Goal: Task Accomplishment & Management: Manage account settings

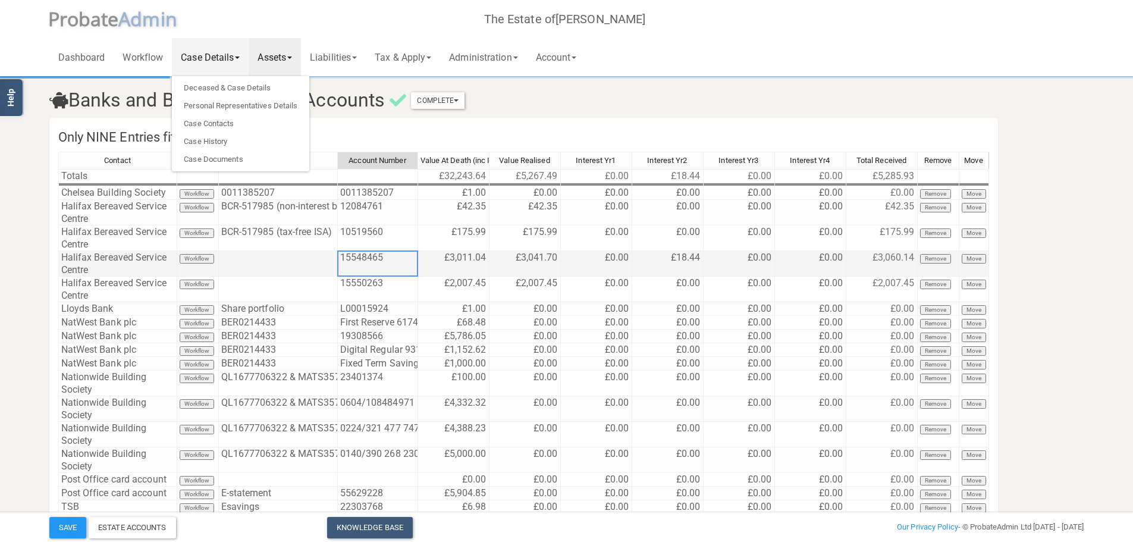
click at [270, 263] on td at bounding box center [278, 264] width 119 height 26
click at [531, 258] on td "£3,041.70" at bounding box center [524, 264] width 71 height 26
click at [513, 254] on td "£3,041.70" at bounding box center [524, 264] width 71 height 26
drag, startPoint x: 520, startPoint y: 255, endPoint x: 548, endPoint y: 265, distance: 29.7
click at [570, 264] on tr "Halifax Bereaved Service Centre Workflow 15548465 £3,011.04 £3,041.70 £0.00 £18…" at bounding box center [523, 264] width 930 height 26
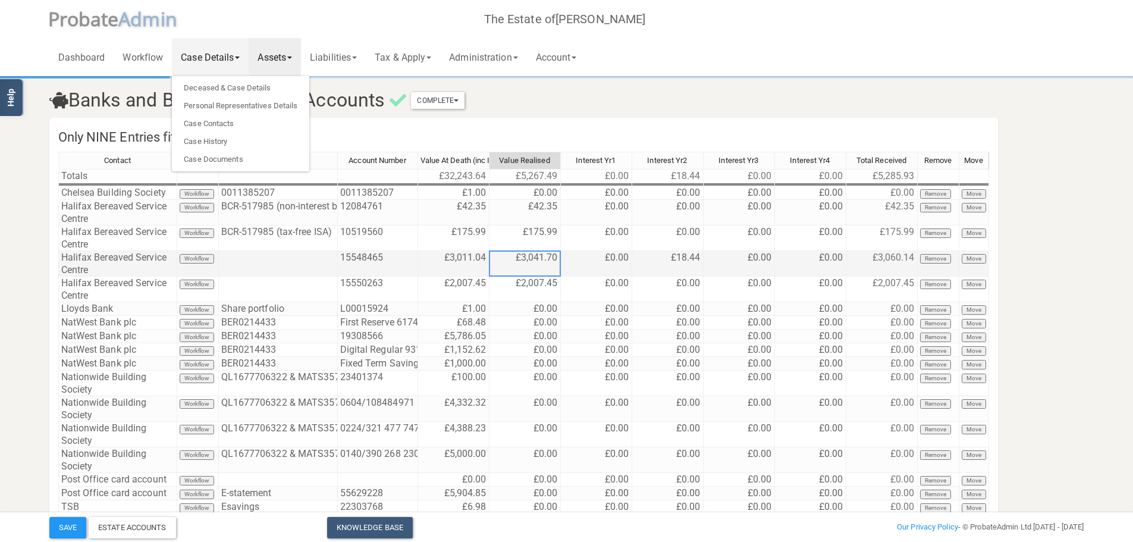
click at [540, 258] on td "£3,041.70" at bounding box center [524, 264] width 71 height 26
drag, startPoint x: 537, startPoint y: 258, endPoint x: 488, endPoint y: 265, distance: 49.2
click at [489, 265] on textarea "3041.7" at bounding box center [525, 263] width 72 height 26
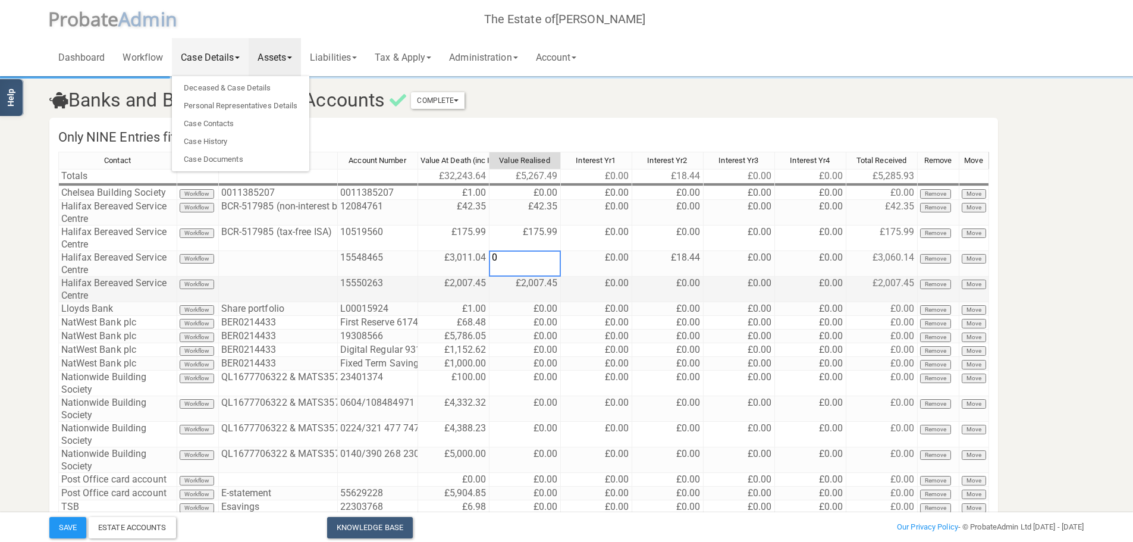
click at [537, 285] on td "£2,007.45" at bounding box center [524, 289] width 71 height 26
drag, startPoint x: 537, startPoint y: 285, endPoint x: 479, endPoint y: 290, distance: 57.9
click at [479, 290] on div "Contact Workflow Their Reference Account Number Value At Death (inc Interest) V…" at bounding box center [523, 365] width 930 height 427
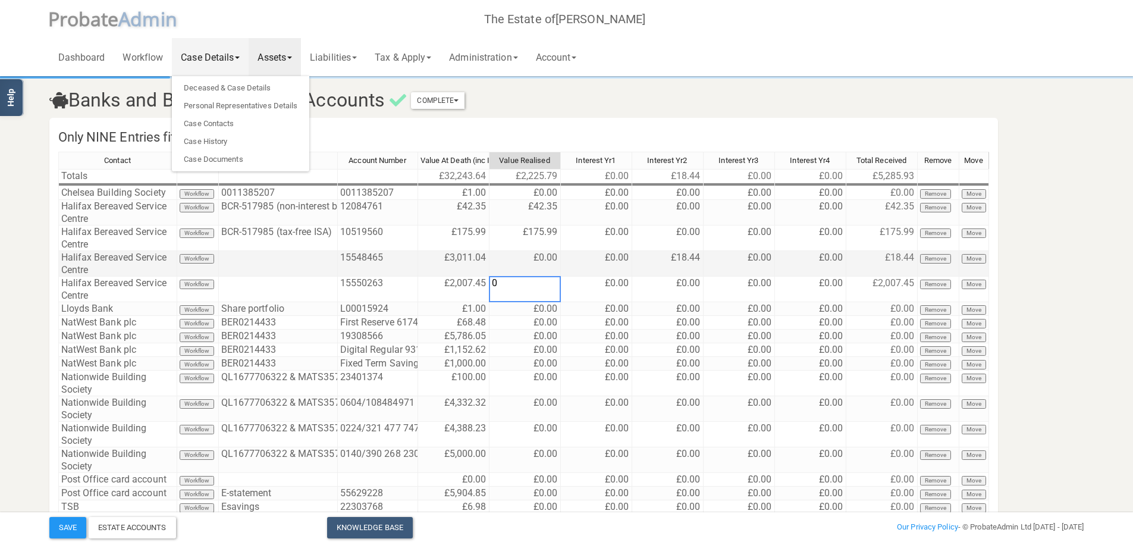
click at [584, 263] on td "£0.00" at bounding box center [596, 264] width 71 height 26
click at [664, 257] on td "£18.44" at bounding box center [667, 264] width 71 height 26
click at [664, 252] on td "£18.44" at bounding box center [667, 264] width 71 height 26
drag, startPoint x: 680, startPoint y: 254, endPoint x: 624, endPoint y: 260, distance: 56.9
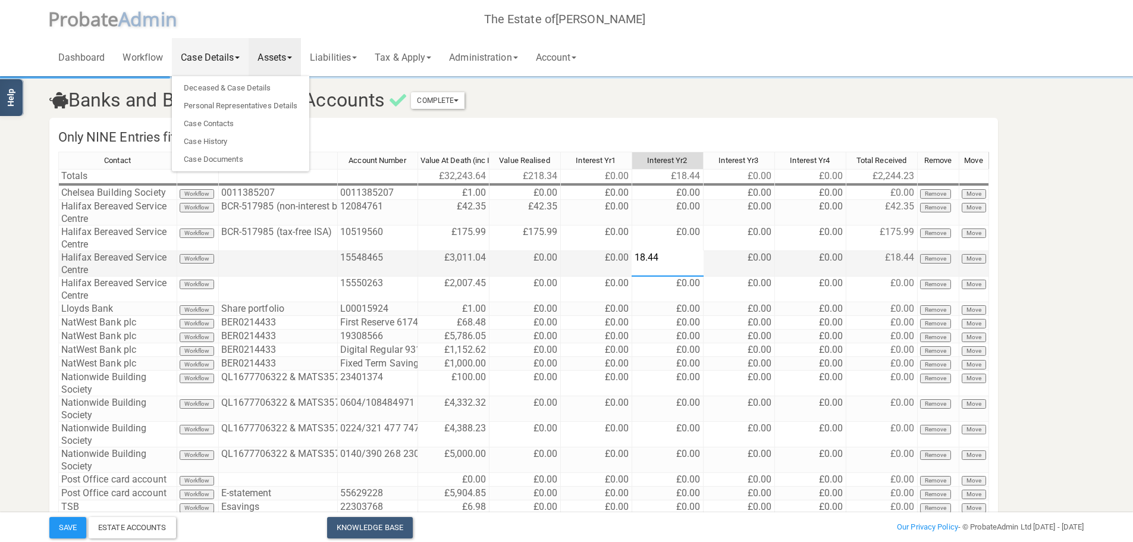
click at [624, 260] on div "Contact Workflow Their Reference Account Number Value At Death (inc Interest) V…" at bounding box center [523, 365] width 930 height 427
click at [730, 265] on td "£0.00" at bounding box center [738, 264] width 71 height 26
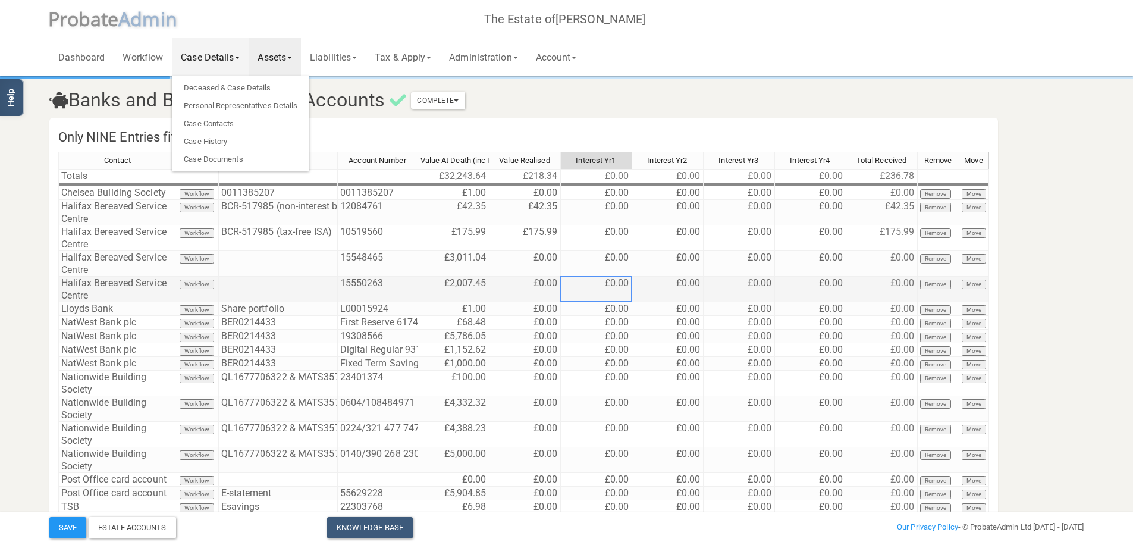
click at [616, 284] on td "£0.00" at bounding box center [596, 289] width 71 height 26
click at [597, 286] on td "£0.00" at bounding box center [596, 289] width 71 height 26
click at [597, 282] on td "£0.00" at bounding box center [596, 289] width 71 height 26
click at [600, 282] on td "£0.00" at bounding box center [596, 289] width 71 height 26
click at [650, 282] on td "£0.00" at bounding box center [667, 289] width 71 height 26
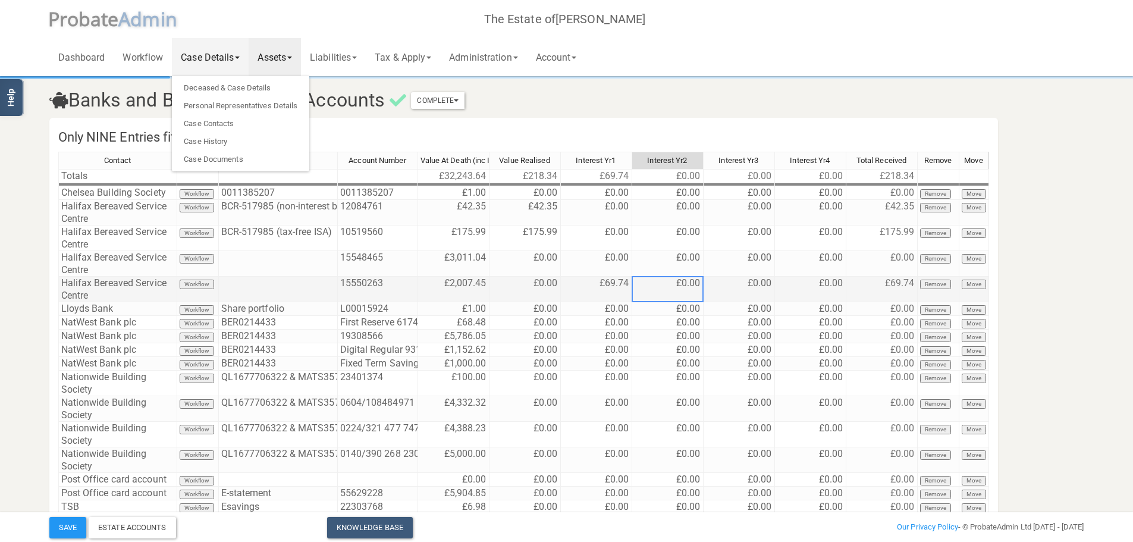
click at [669, 280] on td "£0.00" at bounding box center [667, 289] width 71 height 26
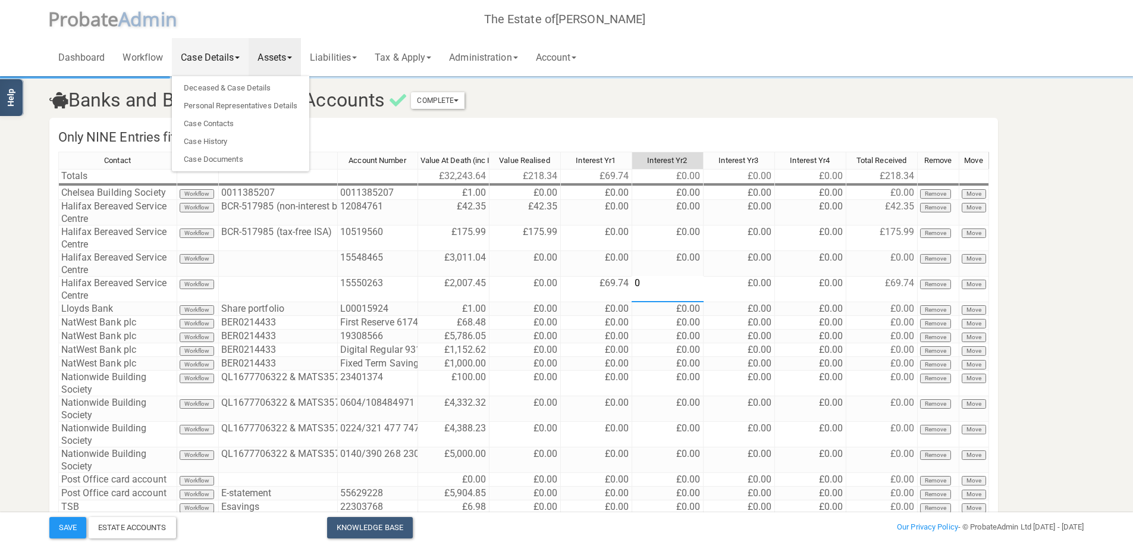
click at [669, 281] on textarea "0" at bounding box center [667, 289] width 72 height 26
click at [662, 280] on textarea "0" at bounding box center [667, 289] width 72 height 26
click at [739, 259] on td "£0.00" at bounding box center [738, 264] width 71 height 26
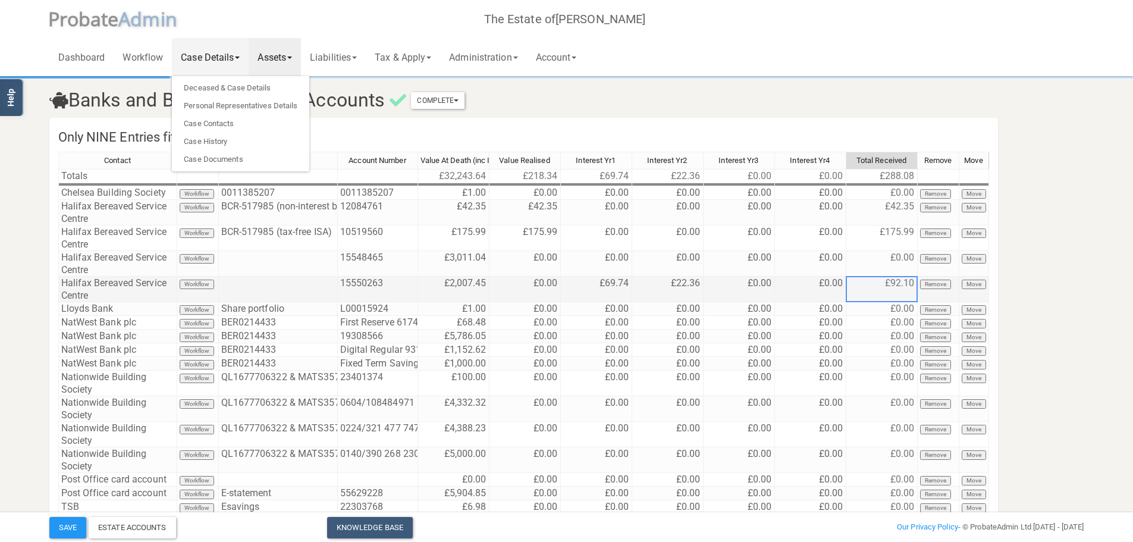
click at [876, 281] on td "£92.10" at bounding box center [881, 289] width 71 height 26
click at [890, 281] on td "£92.10" at bounding box center [881, 289] width 71 height 26
click at [529, 282] on td "£0.00" at bounding box center [524, 289] width 71 height 26
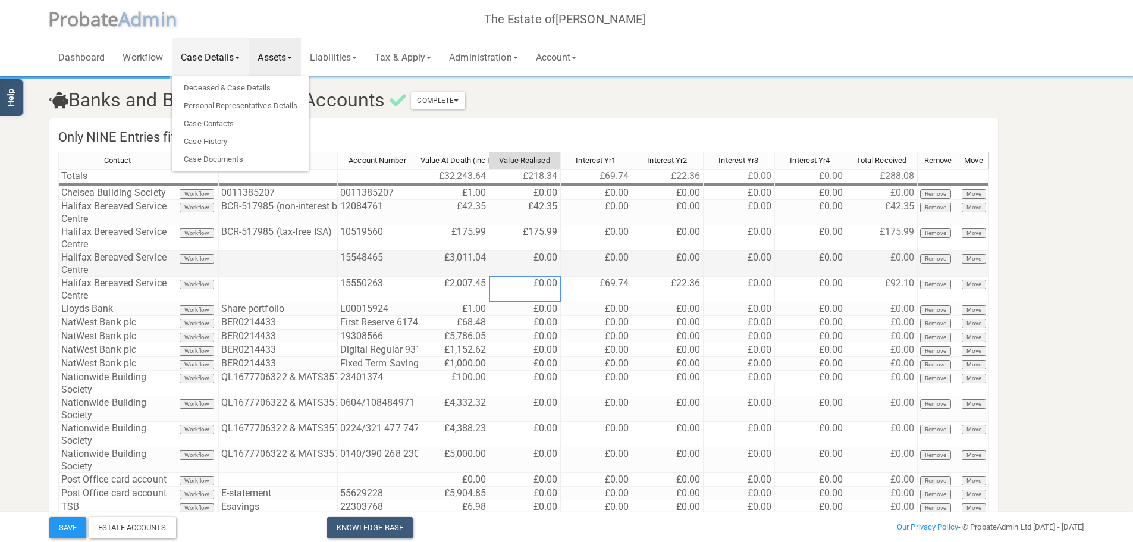
click at [533, 261] on td "£0.00" at bounding box center [524, 264] width 71 height 26
click at [452, 260] on td "£3,011.04" at bounding box center [453, 264] width 71 height 26
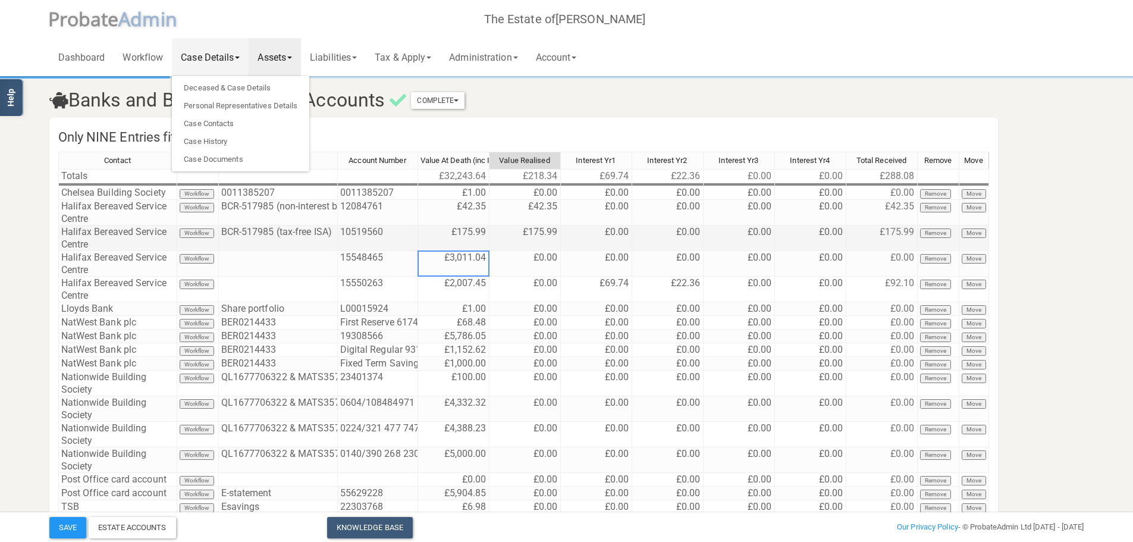
drag, startPoint x: 447, startPoint y: 257, endPoint x: 502, endPoint y: 247, distance: 56.8
click at [502, 247] on tbody "Totals £32,243.64 £218.34 £69.74 £22.36 £0.00 £0.00 £288.08 Chelsea Building So…" at bounding box center [523, 369] width 930 height 400
click at [465, 263] on td "£3,011.04" at bounding box center [453, 264] width 71 height 26
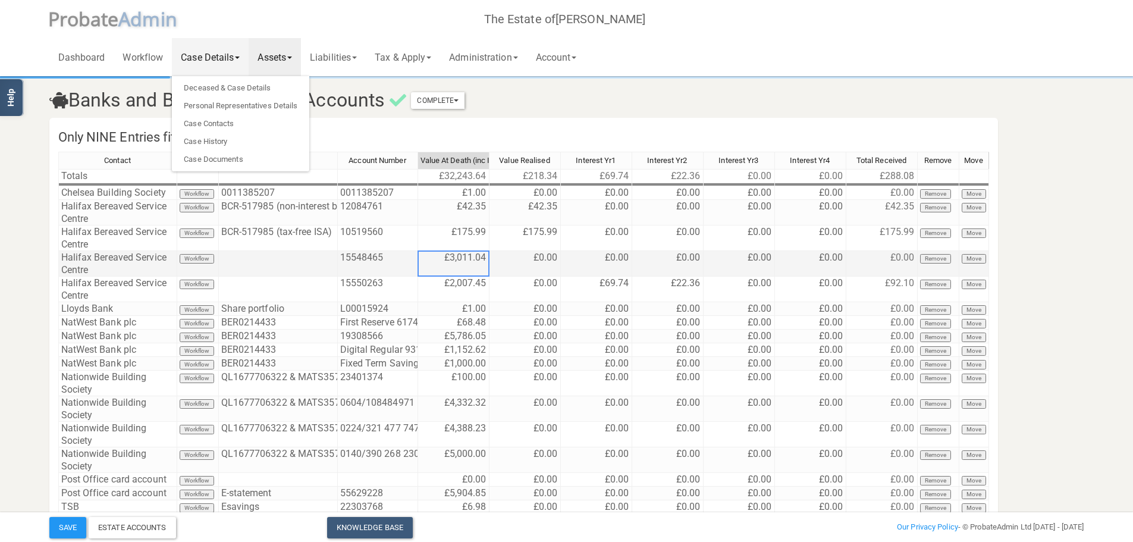
click at [464, 263] on td "£3,011.04" at bounding box center [453, 264] width 71 height 26
click at [458, 256] on textarea "3011.04" at bounding box center [453, 263] width 72 height 26
click at [456, 256] on textarea "3011.04" at bounding box center [453, 263] width 72 height 26
click at [621, 257] on td "£0.00" at bounding box center [596, 264] width 71 height 26
click at [620, 256] on td "£0.00" at bounding box center [596, 264] width 71 height 26
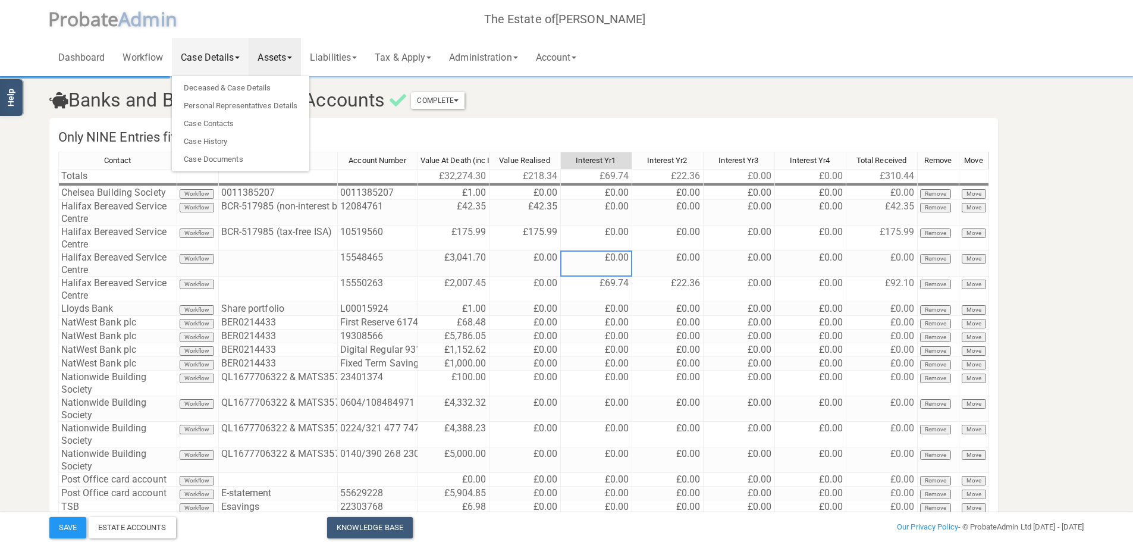
click at [619, 256] on td "£0.00" at bounding box center [596, 264] width 71 height 26
click at [681, 258] on td "£0.00" at bounding box center [667, 264] width 71 height 26
click at [680, 258] on td "£0.00" at bounding box center [667, 264] width 71 height 26
click at [741, 265] on td "£0.00" at bounding box center [738, 264] width 71 height 26
click at [871, 258] on td "£91.08" at bounding box center [881, 264] width 71 height 26
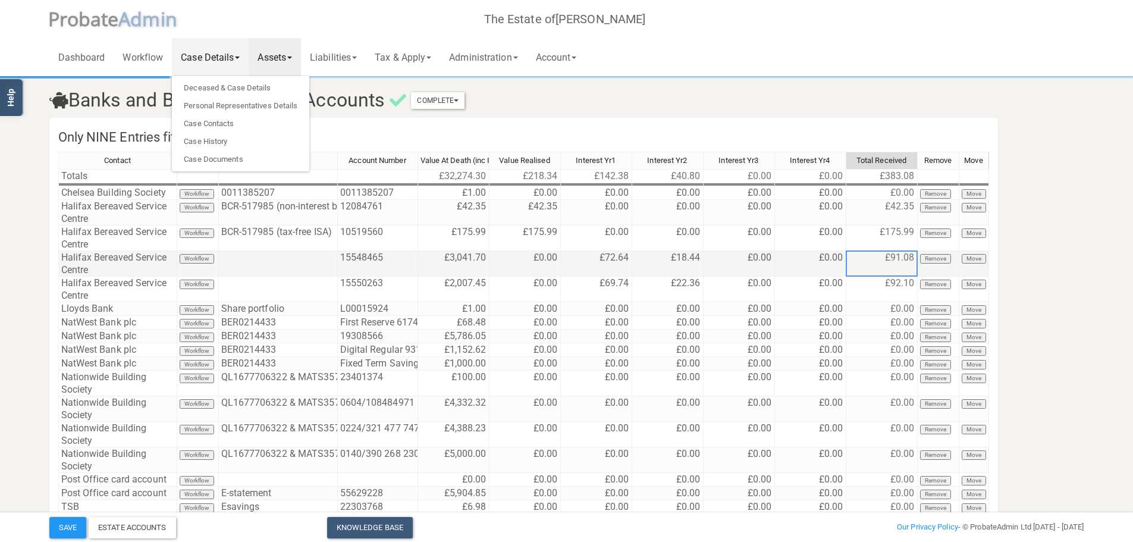
click at [882, 260] on td "£91.08" at bounding box center [881, 264] width 71 height 26
click at [887, 257] on td "£91.08" at bounding box center [881, 264] width 71 height 26
click at [897, 257] on td "£91.08" at bounding box center [881, 264] width 71 height 26
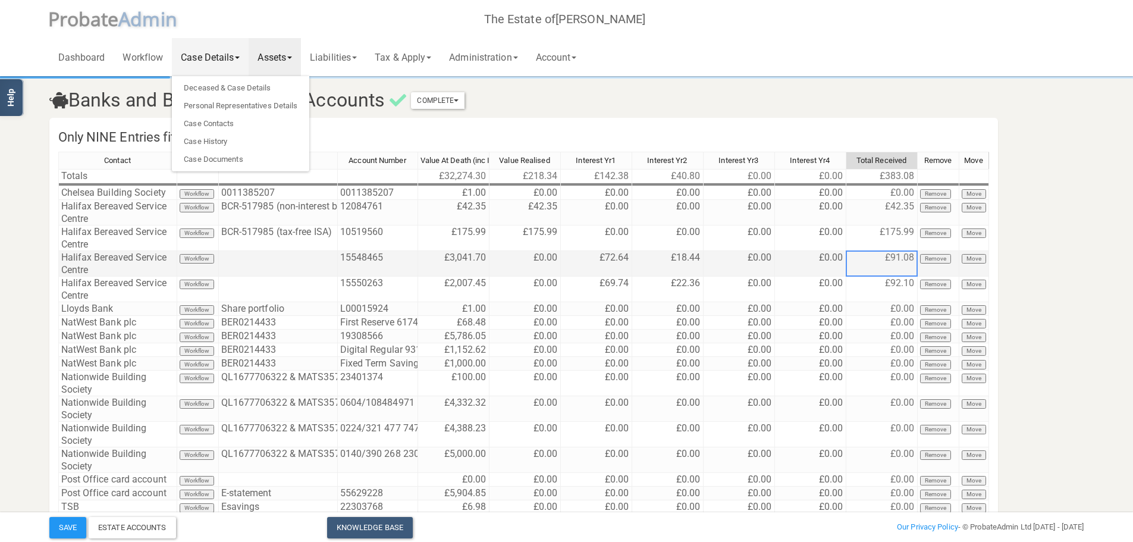
click at [905, 257] on td "£91.08" at bounding box center [881, 264] width 71 height 26
click at [905, 259] on td "£91.08" at bounding box center [881, 264] width 71 height 26
drag, startPoint x: 883, startPoint y: 253, endPoint x: 898, endPoint y: 264, distance: 19.1
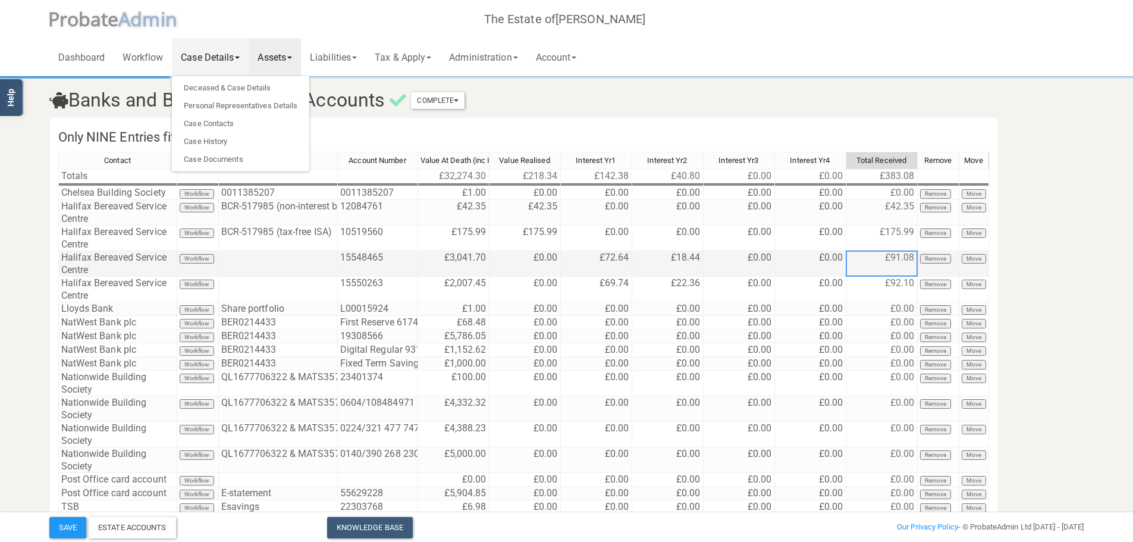
click at [901, 261] on td "£91.08" at bounding box center [881, 264] width 71 height 26
drag, startPoint x: 885, startPoint y: 257, endPoint x: 893, endPoint y: 254, distance: 8.3
click at [885, 256] on td "£91.08" at bounding box center [881, 264] width 71 height 26
click at [894, 254] on td "£91.08" at bounding box center [881, 264] width 71 height 26
click at [895, 260] on td "£91.08" at bounding box center [881, 264] width 71 height 26
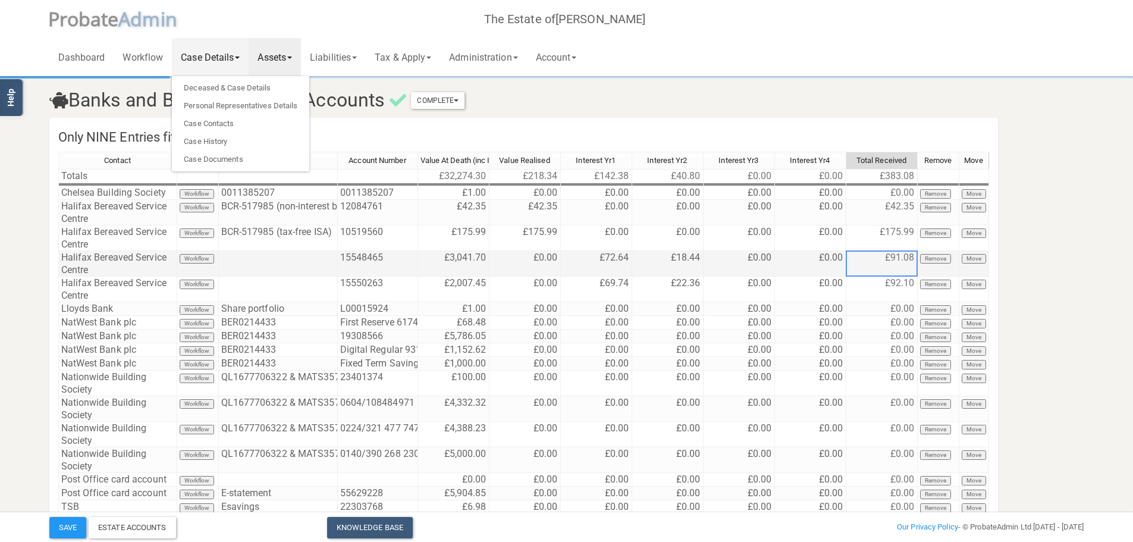
click at [895, 260] on td "£91.08" at bounding box center [881, 264] width 71 height 26
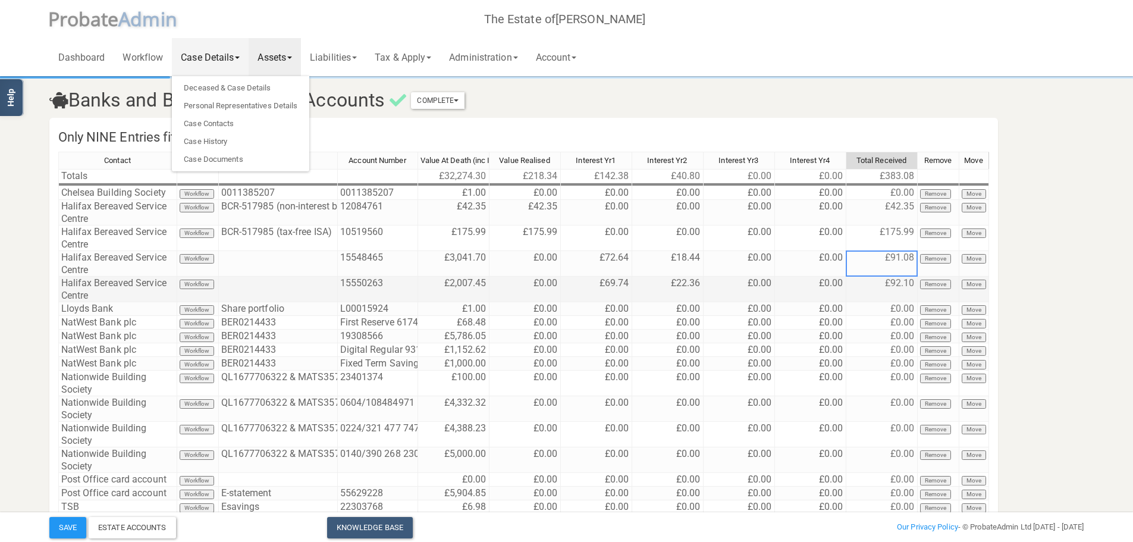
click at [883, 290] on td "£92.10" at bounding box center [881, 289] width 71 height 26
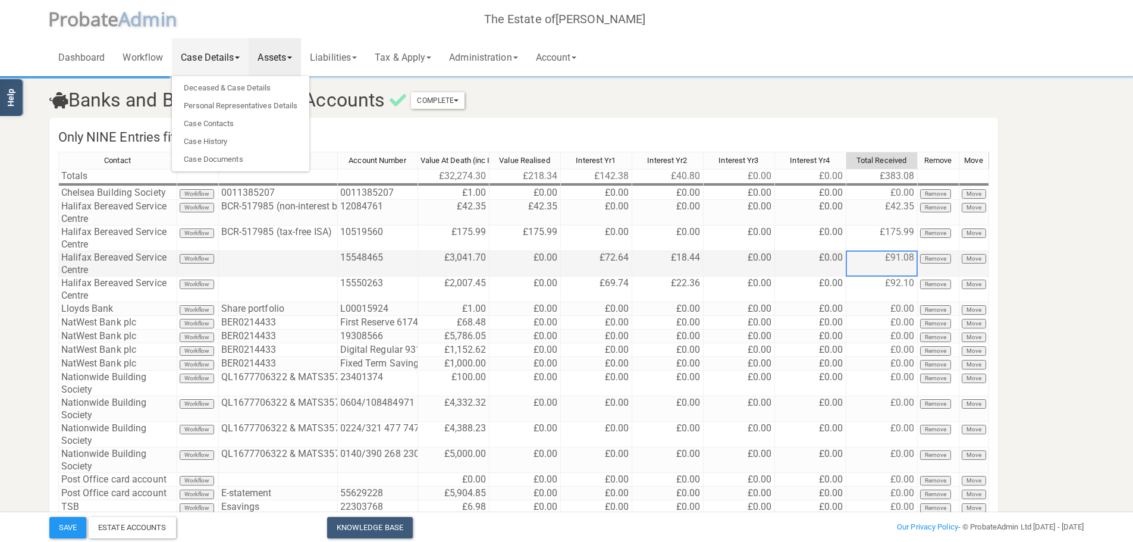
click at [886, 253] on td "£91.08" at bounding box center [881, 264] width 71 height 26
click at [892, 259] on td "£91.08" at bounding box center [881, 264] width 71 height 26
click at [897, 259] on td "£91.08" at bounding box center [881, 264] width 71 height 26
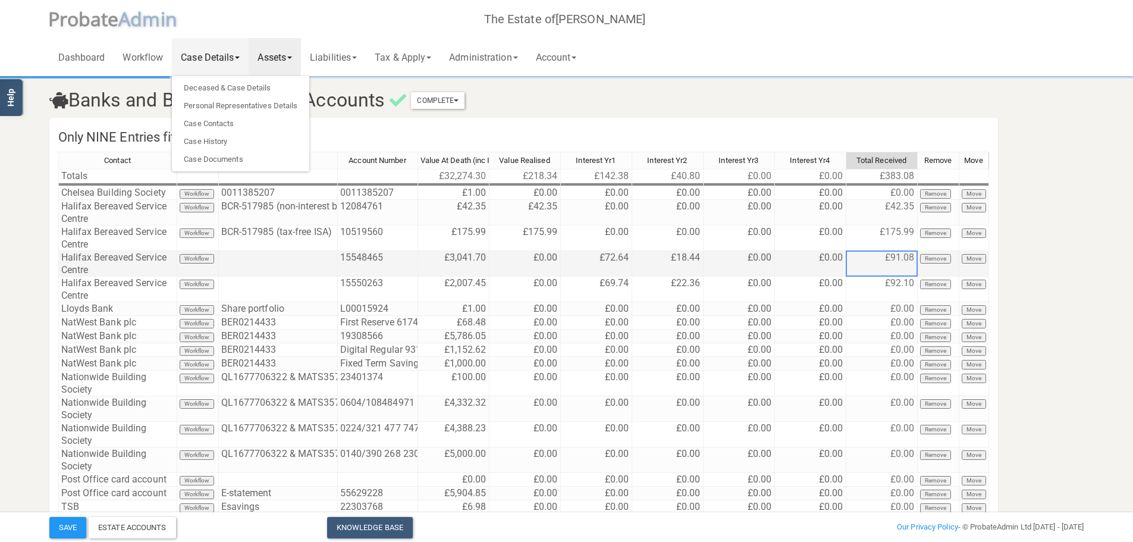
click at [897, 259] on td "£91.08" at bounding box center [881, 264] width 71 height 26
click at [897, 260] on td "£91.08" at bounding box center [881, 264] width 71 height 26
drag, startPoint x: 896, startPoint y: 254, endPoint x: 917, endPoint y: 264, distance: 23.7
click at [917, 264] on tr "Halifax Bereaved Service Centre Workflow 15548465 £3,041.70 £0.00 £72.64 £18.44…" at bounding box center [523, 264] width 930 height 26
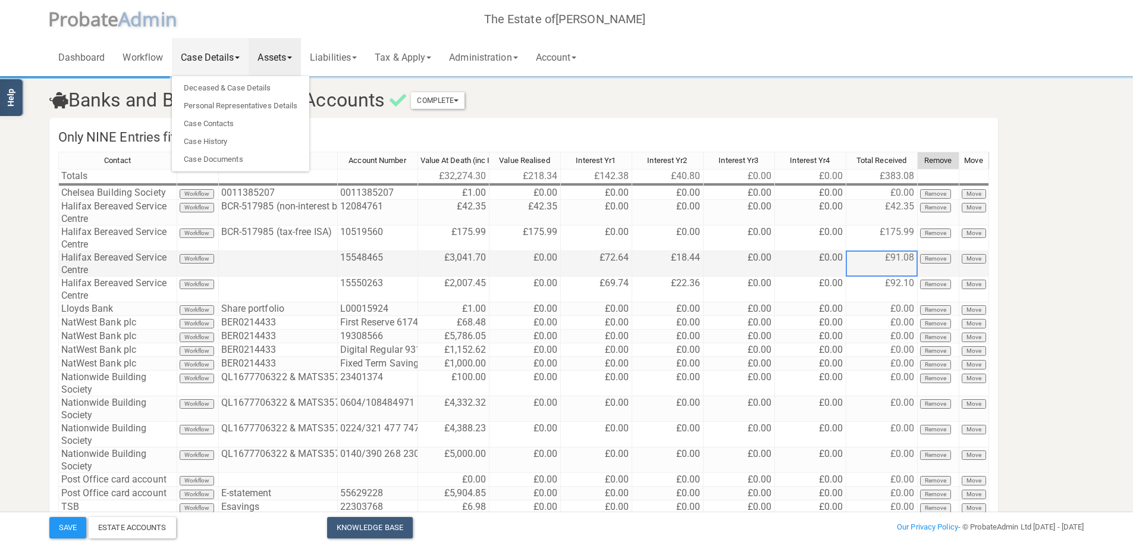
click at [901, 254] on td "£91.08" at bounding box center [881, 264] width 71 height 26
click at [900, 255] on td "£91.08" at bounding box center [881, 264] width 71 height 26
click at [543, 260] on td "£0.00" at bounding box center [524, 264] width 71 height 26
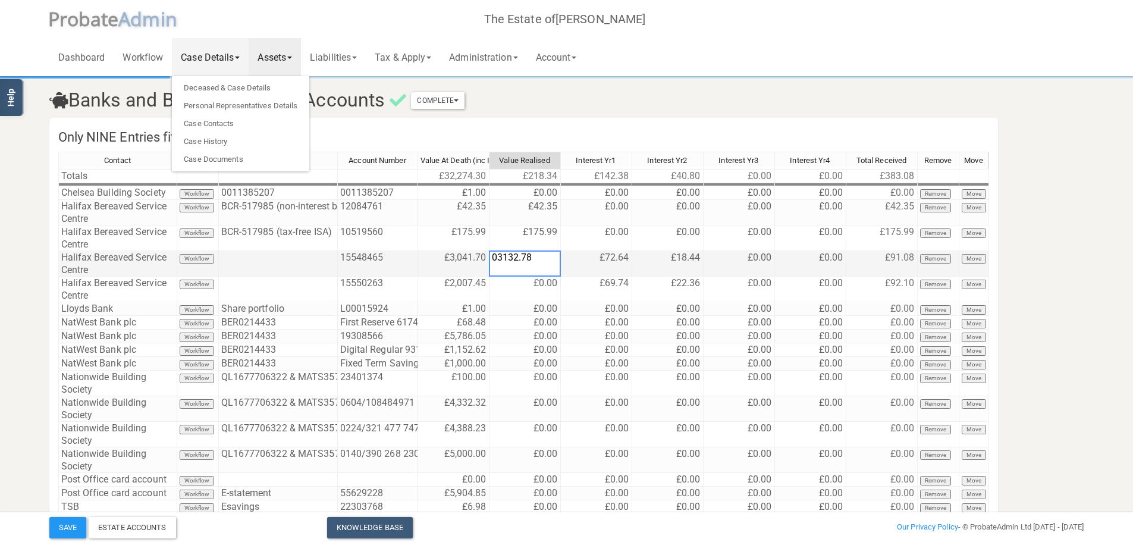
click at [587, 255] on td "£72.64" at bounding box center [596, 264] width 71 height 26
click at [536, 260] on td "£3,132.78" at bounding box center [524, 264] width 71 height 26
click at [535, 260] on td "£3,132.78" at bounding box center [524, 264] width 71 height 26
type textarea "3132.78"
drag, startPoint x: 534, startPoint y: 260, endPoint x: 475, endPoint y: 269, distance: 59.6
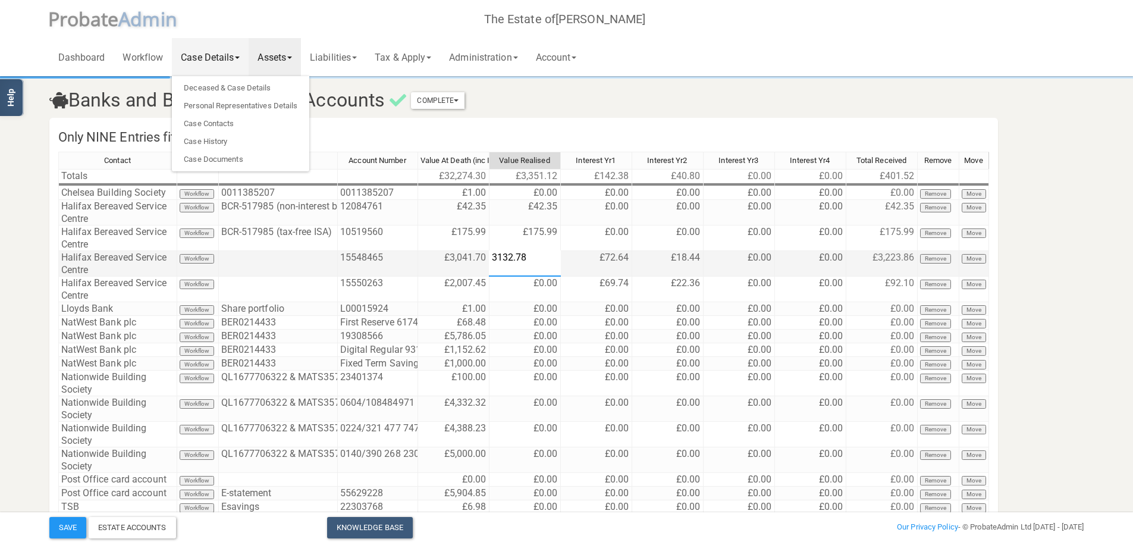
click at [475, 269] on div "Contact Workflow Their Reference Account Number Value At Death (inc Interest) V…" at bounding box center [523, 365] width 930 height 427
click at [579, 260] on td "£72.64" at bounding box center [596, 264] width 71 height 26
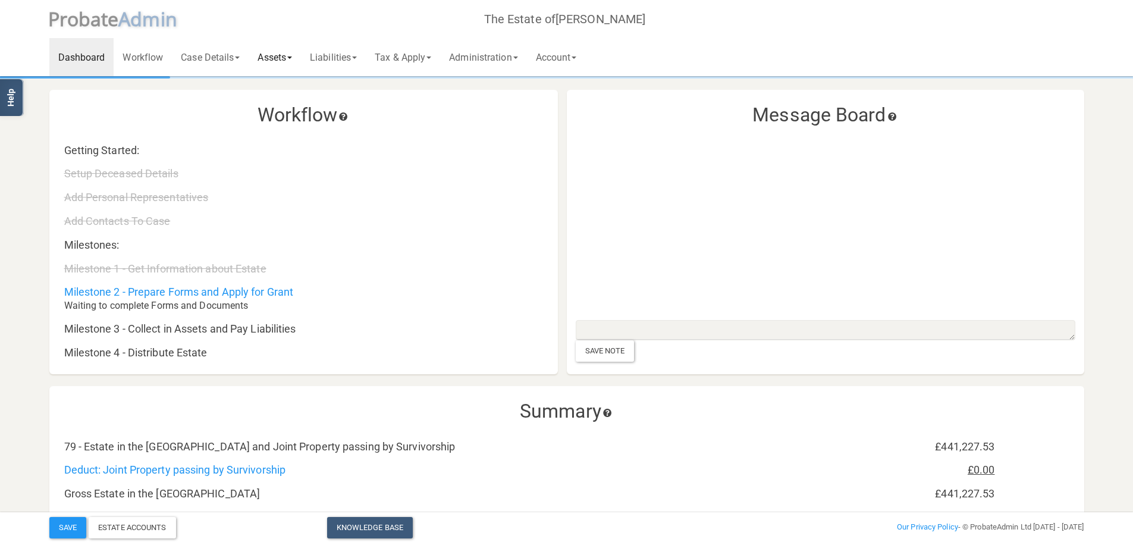
click at [276, 52] on link "Assets" at bounding box center [275, 57] width 52 height 38
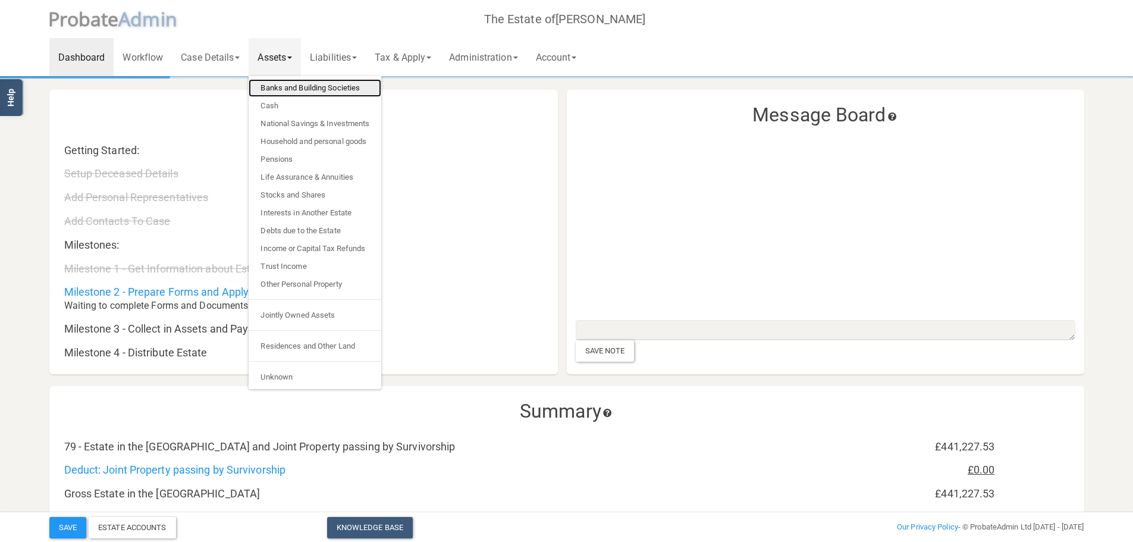
click at [286, 89] on link "Banks and Building Societies" at bounding box center [315, 88] width 133 height 18
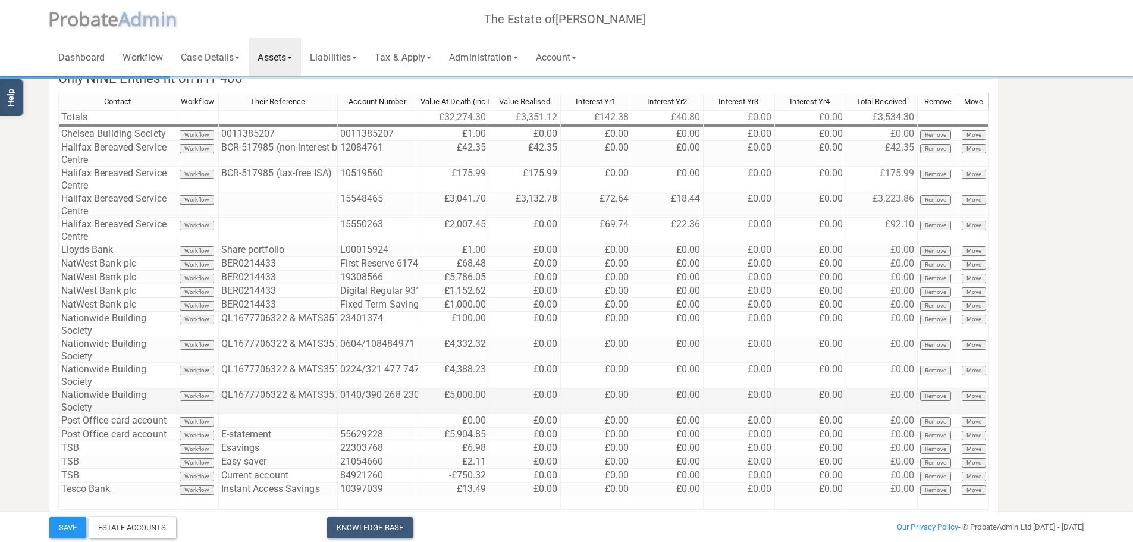
scroll to position [117, 0]
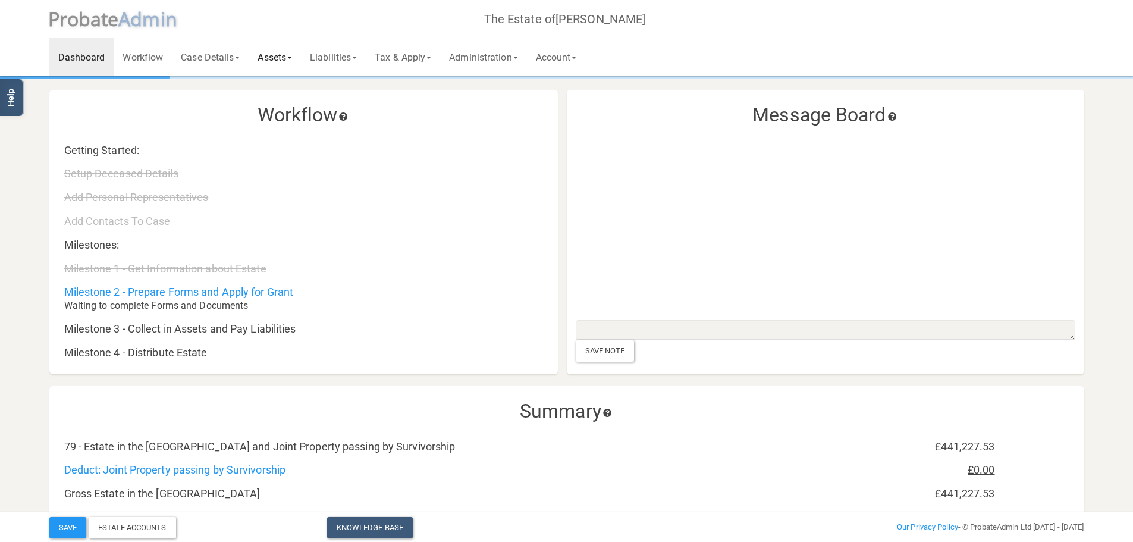
click at [255, 56] on link "Assets" at bounding box center [275, 57] width 52 height 38
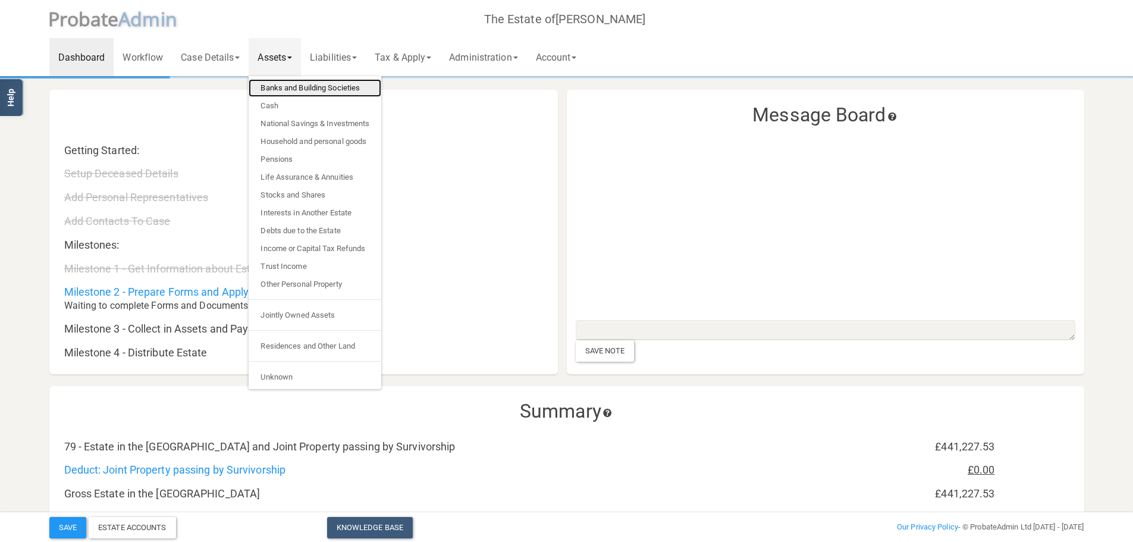
click at [301, 81] on link "Banks and Building Societies" at bounding box center [315, 88] width 133 height 18
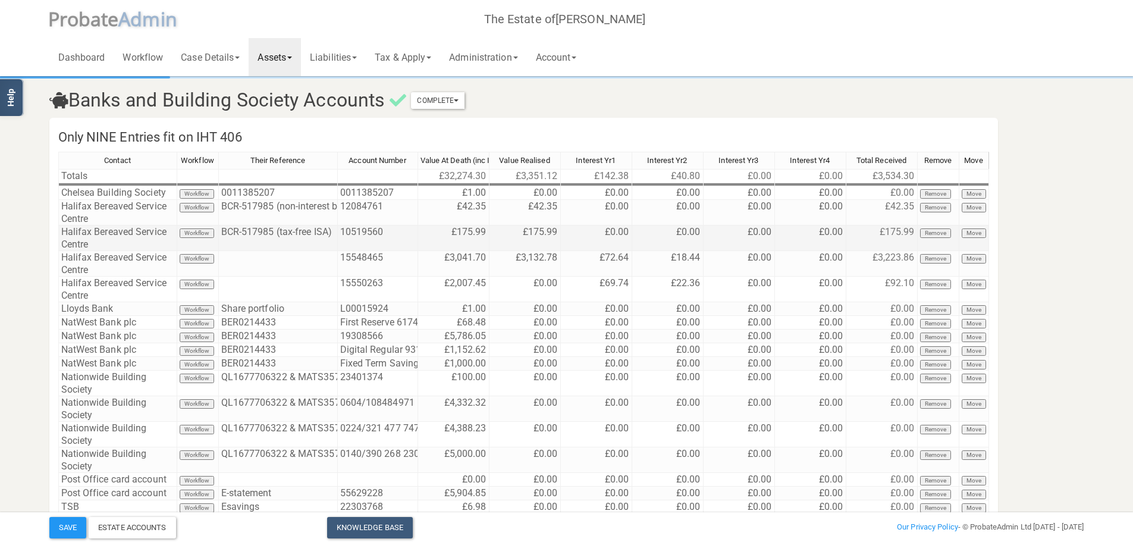
click at [639, 232] on td "£0.00" at bounding box center [667, 238] width 71 height 26
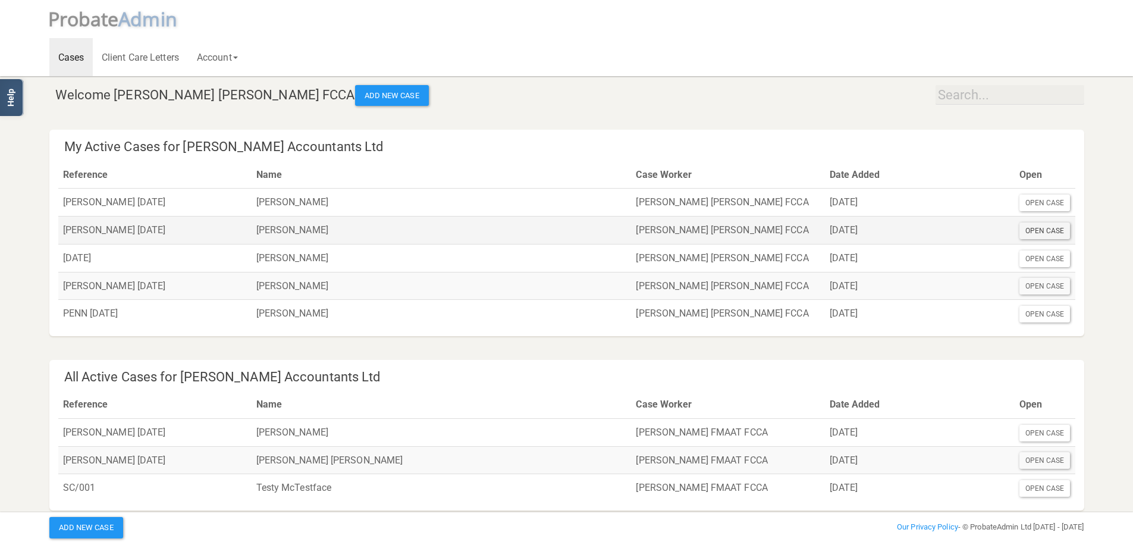
click at [1041, 231] on div "Open Case" at bounding box center [1044, 230] width 51 height 17
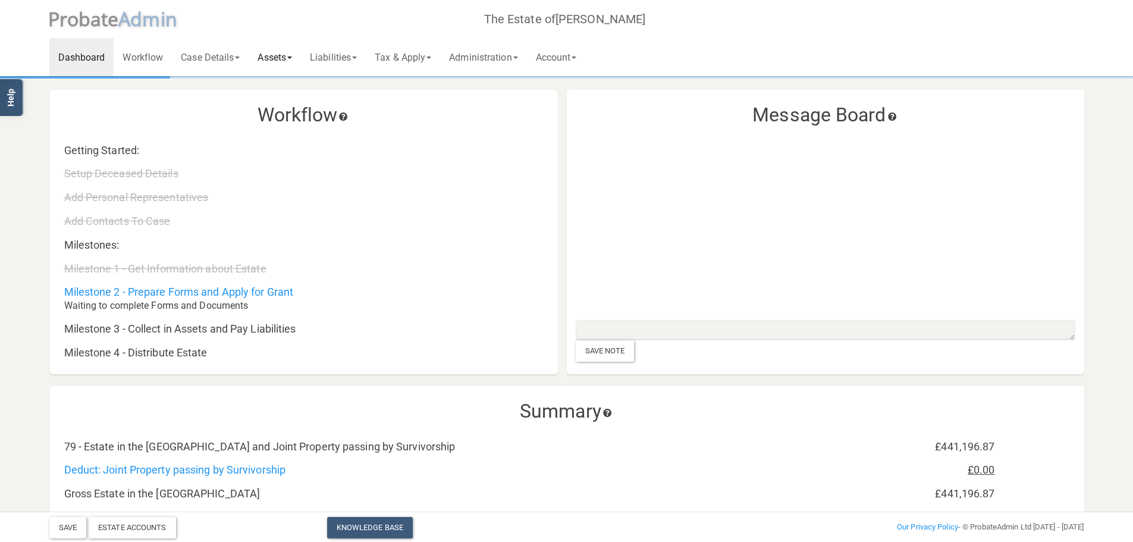
click at [270, 58] on link "Assets" at bounding box center [275, 57] width 52 height 38
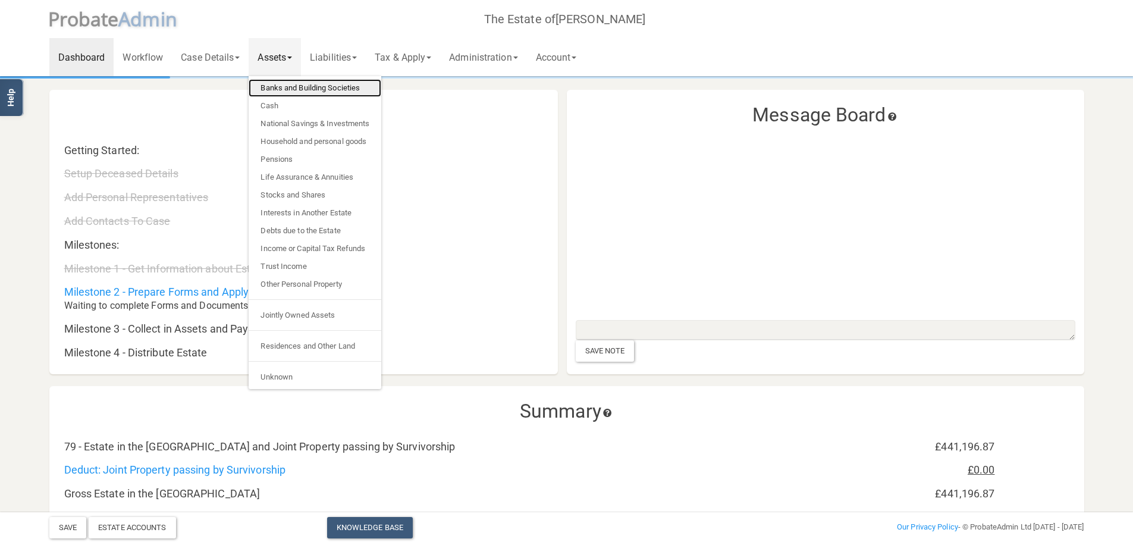
click at [271, 89] on link "Banks and Building Societies" at bounding box center [315, 88] width 133 height 18
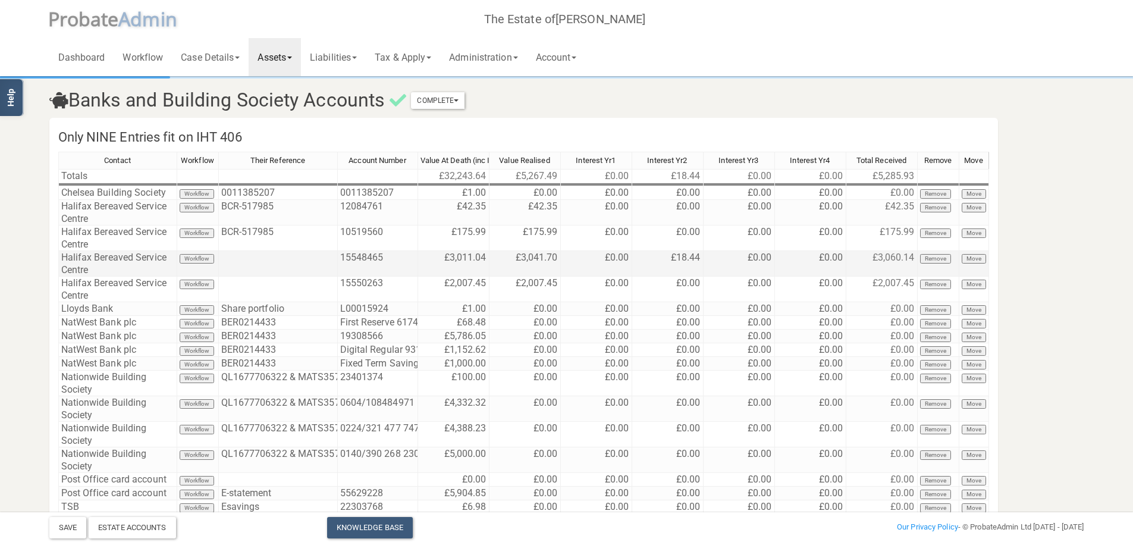
click at [526, 261] on td "£3,041.70" at bounding box center [524, 264] width 71 height 26
drag, startPoint x: 526, startPoint y: 259, endPoint x: 476, endPoint y: 255, distance: 50.1
click at [476, 255] on div "Contact Workflow Their Reference Account Number Value At Death (inc Interest) V…" at bounding box center [523, 365] width 930 height 427
click at [614, 263] on td "£0.00" at bounding box center [596, 264] width 71 height 26
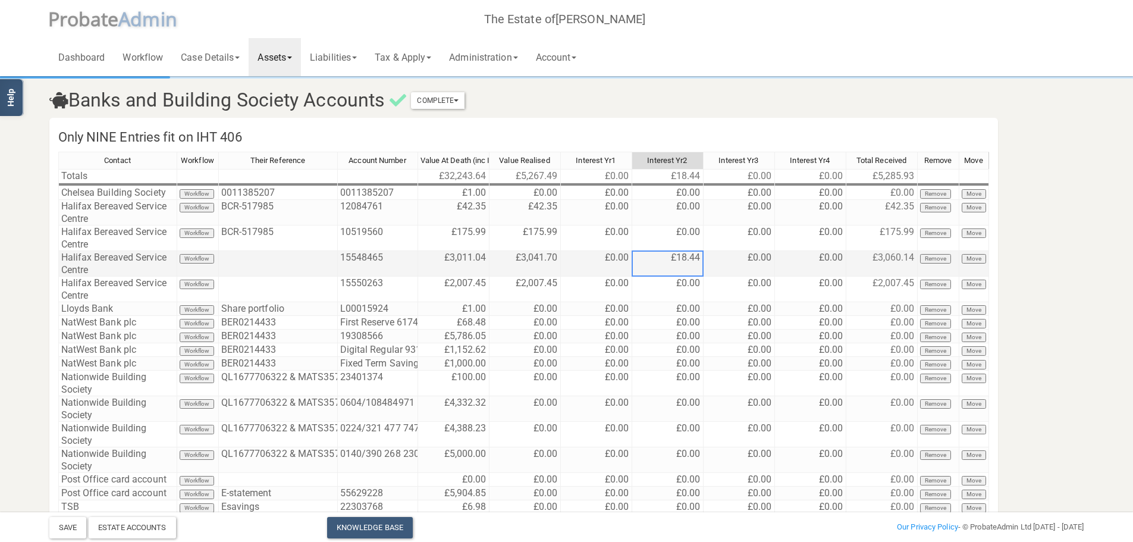
click at [677, 262] on td "£18.44" at bounding box center [667, 264] width 71 height 26
click at [543, 257] on td "£3,041.70" at bounding box center [524, 264] width 71 height 26
drag, startPoint x: 543, startPoint y: 257, endPoint x: 488, endPoint y: 269, distance: 56.6
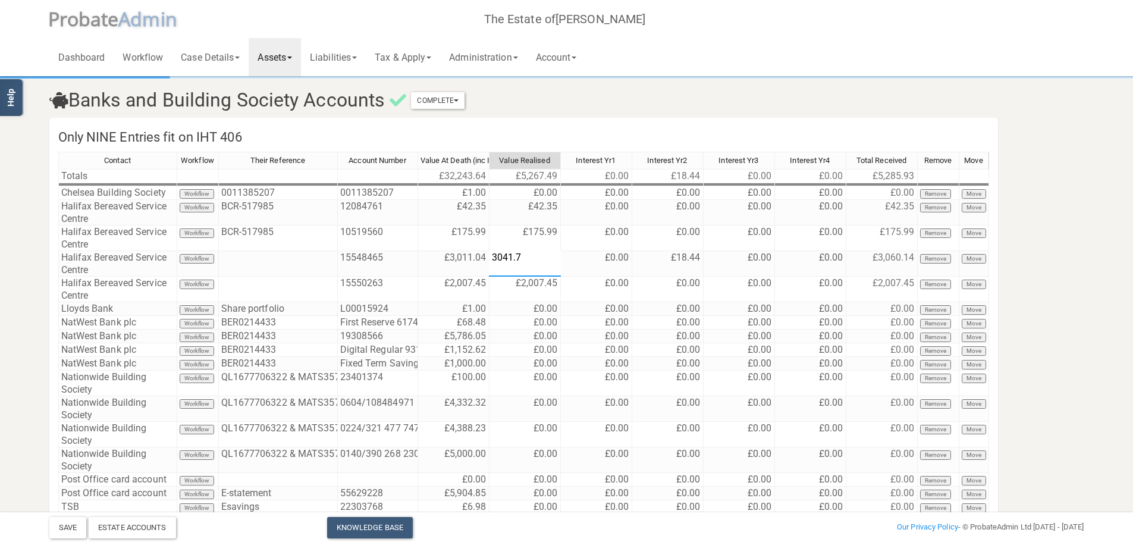
click at [489, 269] on textarea "3041.7" at bounding box center [525, 263] width 72 height 26
click at [650, 257] on td "£18.44" at bounding box center [667, 264] width 71 height 26
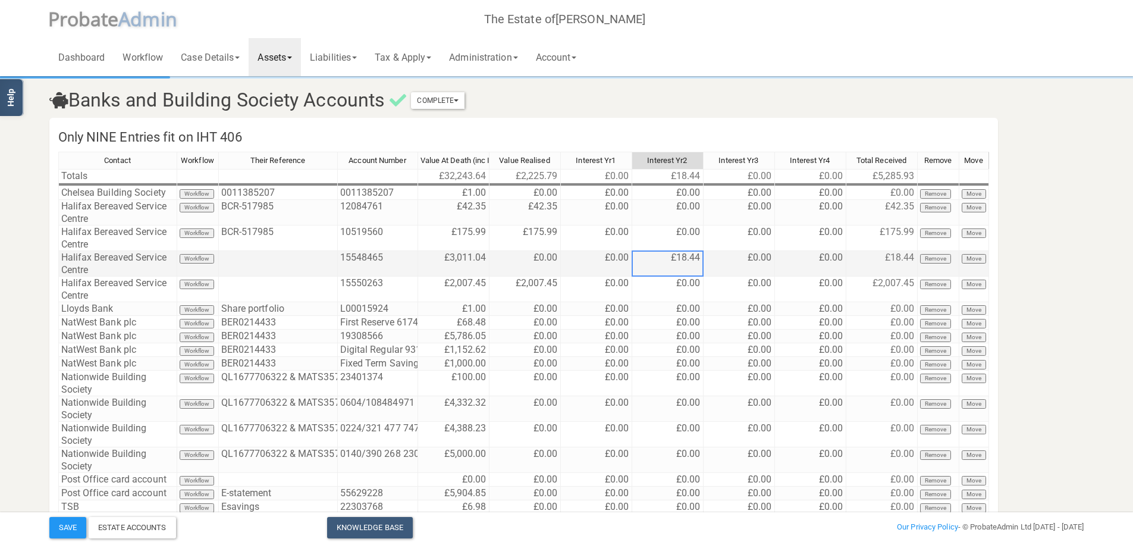
click at [674, 257] on td "£18.44" at bounding box center [667, 264] width 71 height 26
click at [675, 257] on td "£18.44" at bounding box center [667, 264] width 71 height 26
drag, startPoint x: 680, startPoint y: 257, endPoint x: 628, endPoint y: 260, distance: 52.4
click at [628, 260] on div "Contact Workflow Their Reference Account Number Value At Death (inc Interest) V…" at bounding box center [523, 365] width 930 height 427
click at [816, 260] on td "£0.00" at bounding box center [810, 264] width 71 height 26
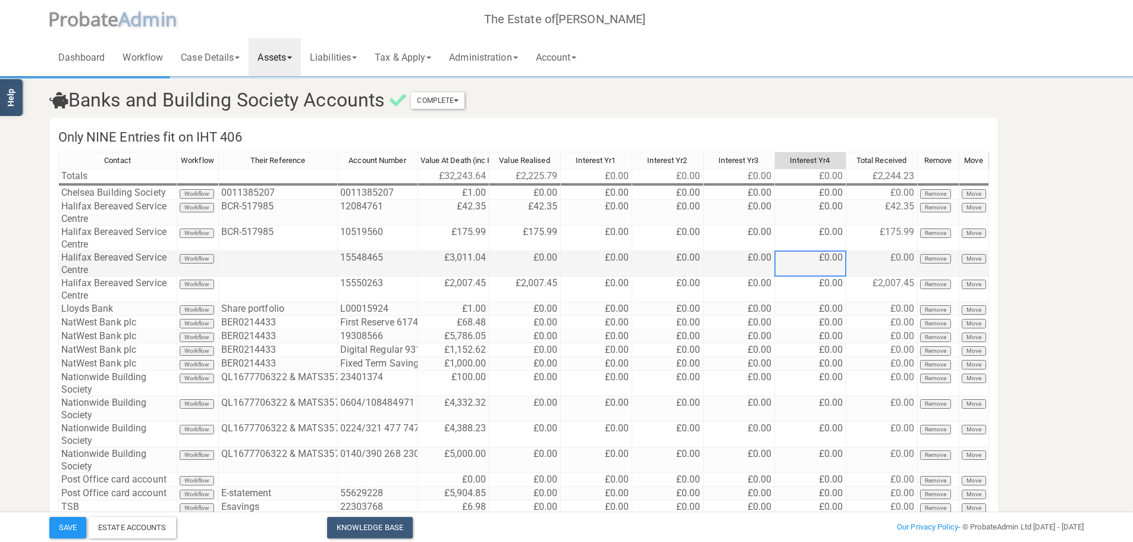
click at [552, 254] on td "£0.00" at bounding box center [524, 264] width 71 height 26
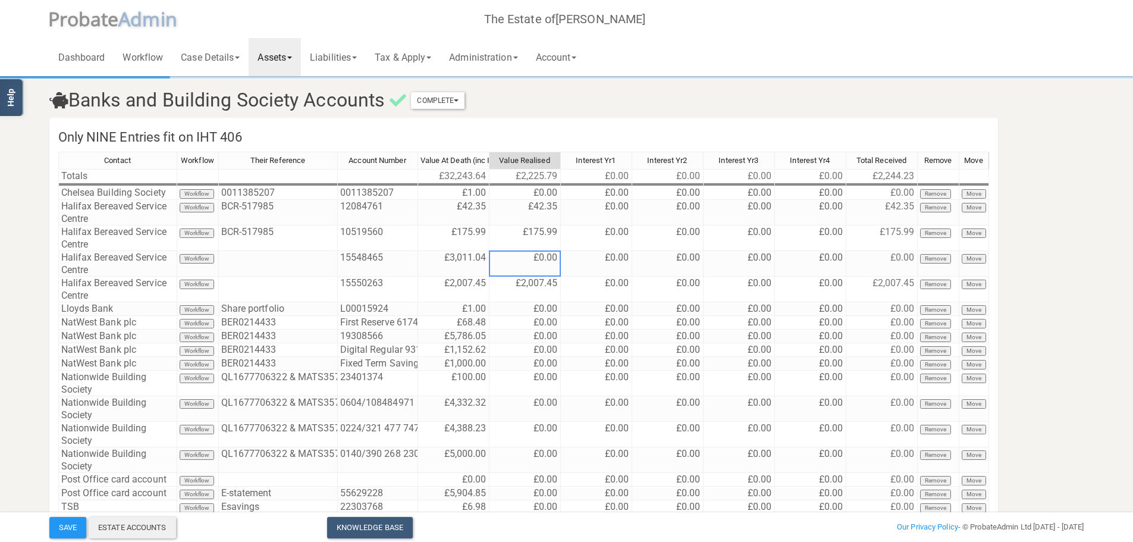
click at [151, 529] on div "Estate Accounts" at bounding box center [132, 527] width 87 height 21
click at [73, 528] on button "Save" at bounding box center [67, 527] width 37 height 21
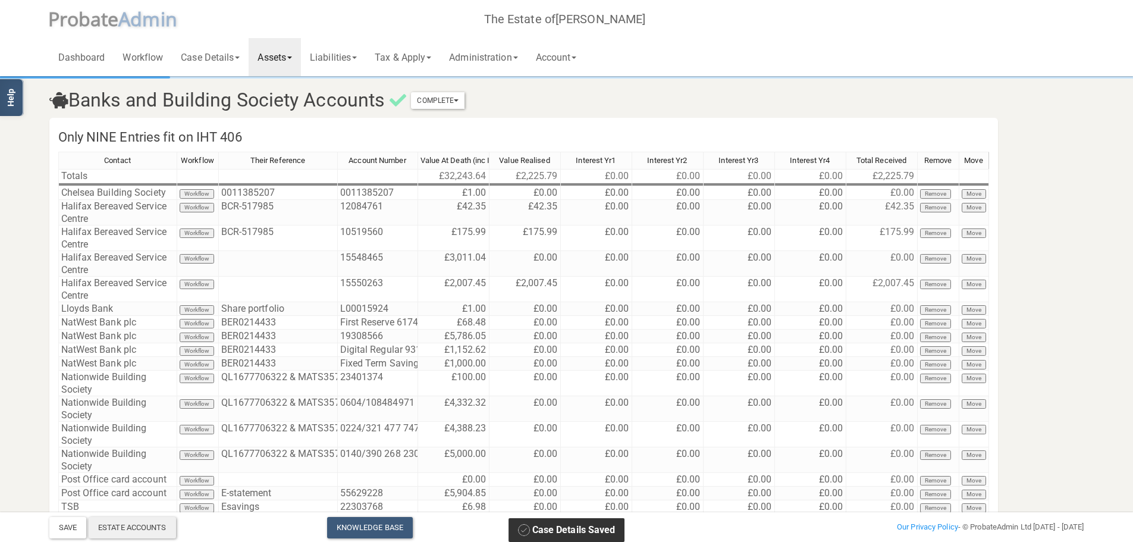
click at [149, 527] on div "Estate Accounts" at bounding box center [132, 527] width 87 height 21
click at [151, 529] on div "Estate Accounts" at bounding box center [132, 527] width 87 height 21
click at [620, 527] on icon at bounding box center [621, 526] width 9 height 10
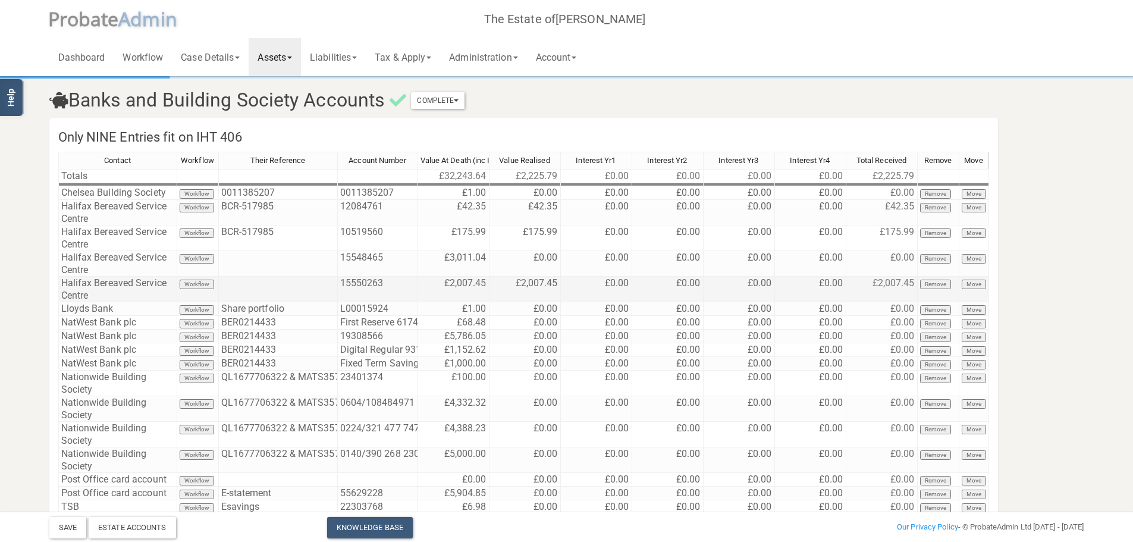
click at [531, 281] on td "£2,007.45" at bounding box center [524, 289] width 71 height 26
drag, startPoint x: 541, startPoint y: 281, endPoint x: 488, endPoint y: 286, distance: 53.8
click at [488, 286] on div "Contact Workflow Their Reference Account Number Value At Death (inc Interest) V…" at bounding box center [523, 365] width 930 height 427
click at [869, 288] on td "£2,007.45" at bounding box center [881, 289] width 71 height 26
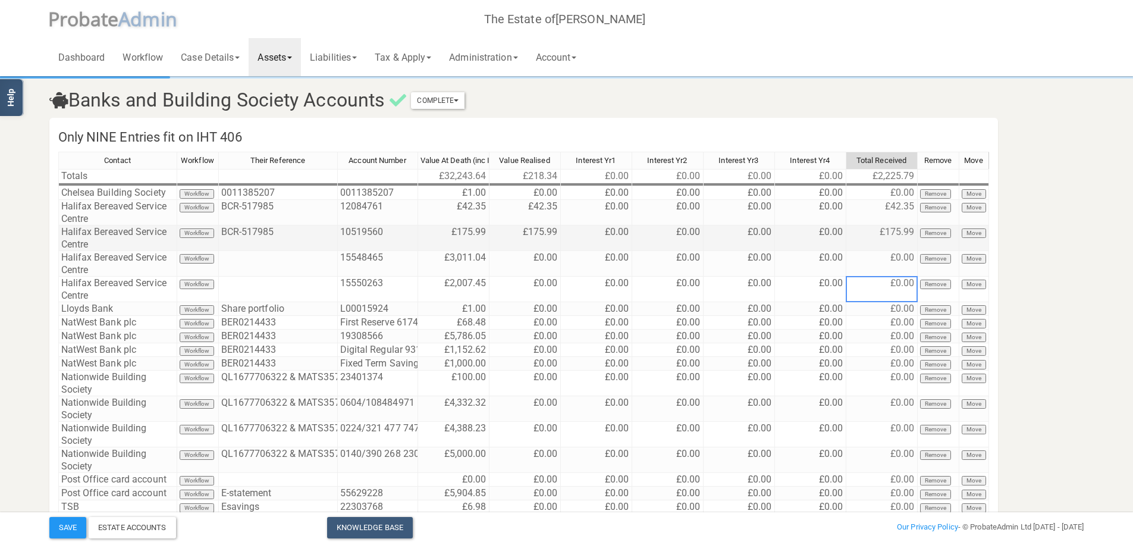
click at [615, 234] on td "£0.00" at bounding box center [596, 238] width 71 height 26
click at [615, 235] on td "£0.00" at bounding box center [596, 238] width 71 height 26
click at [696, 226] on td "£0.00" at bounding box center [667, 238] width 71 height 26
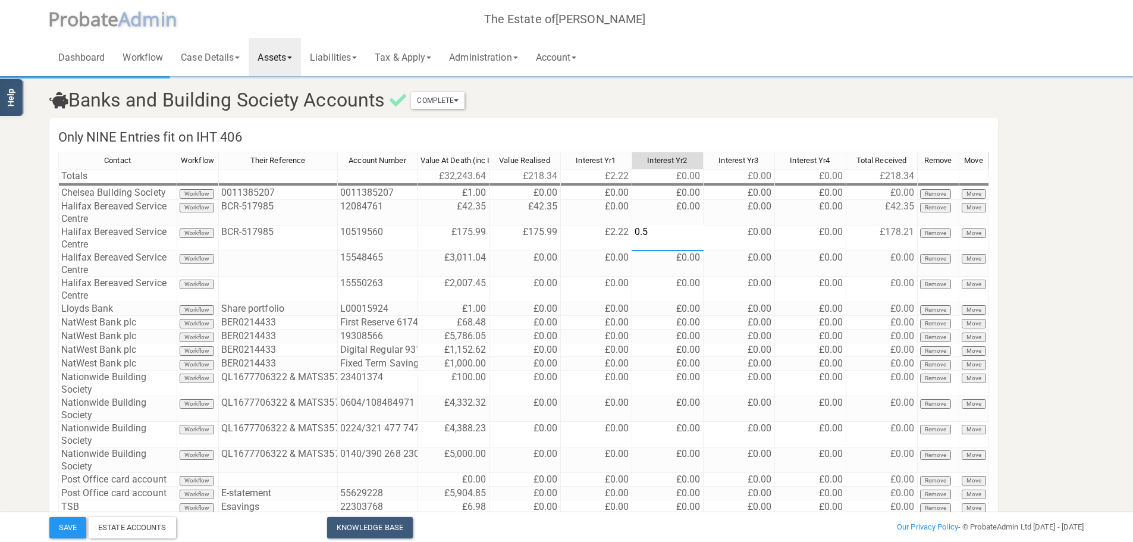
type textarea "0.56"
click at [782, 92] on h3 "Banks and Building Society Accounts Complete Mark As Incomplete Mark As Complete" at bounding box center [478, 100] width 877 height 21
click at [79, 527] on button "Save" at bounding box center [67, 527] width 37 height 21
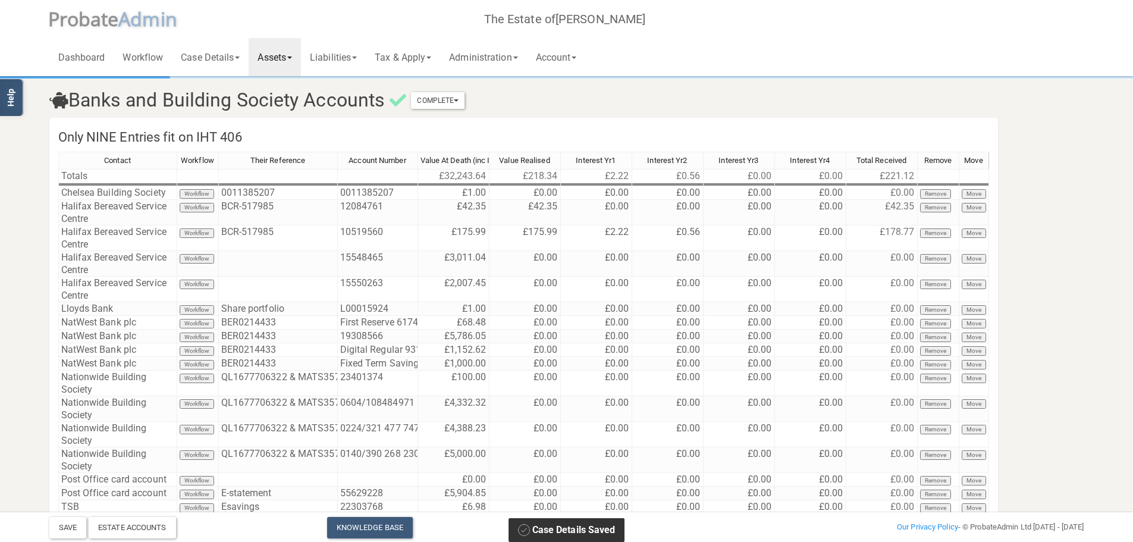
click at [109, 24] on span "robate" at bounding box center [88, 19] width 59 height 26
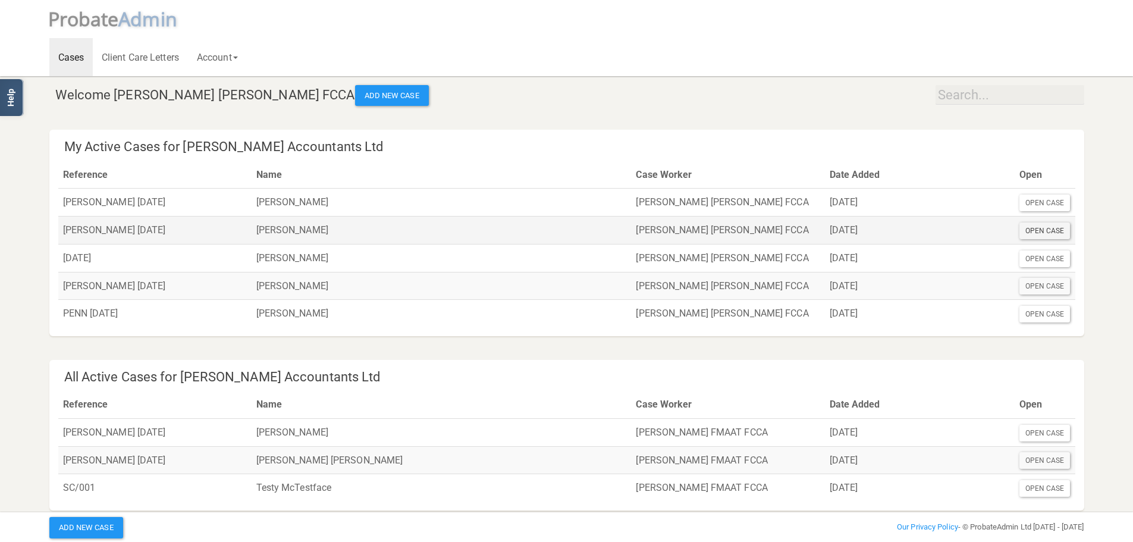
click at [1048, 231] on div "Open Case" at bounding box center [1044, 230] width 51 height 17
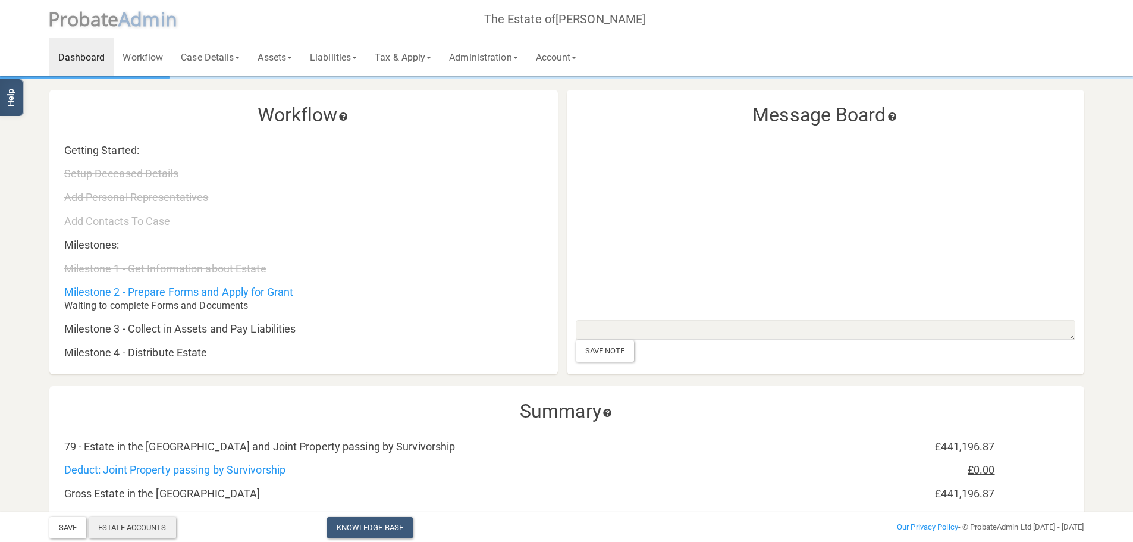
click at [119, 526] on div "Estate Accounts" at bounding box center [132, 527] width 87 height 21
